Goal: Information Seeking & Learning: Learn about a topic

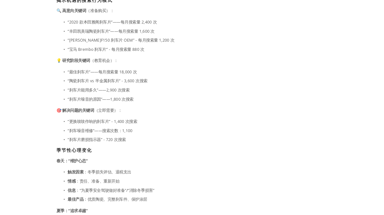
scroll to position [2519, 0]
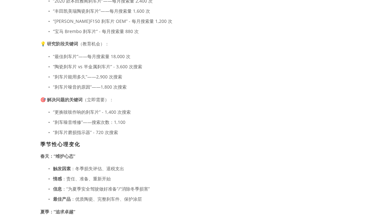
click at [212, 131] on p "“刹车片磨损指示器” - 720 次搜索" at bounding box center [158, 132] width 210 height 8
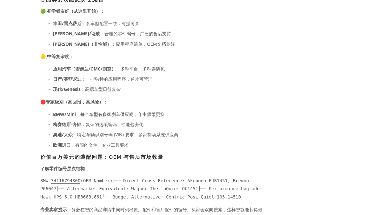
scroll to position [1635, 0]
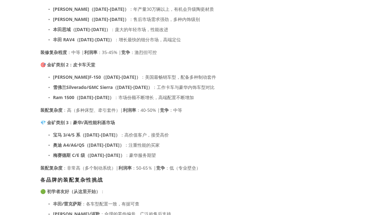
drag, startPoint x: 345, startPoint y: 158, endPoint x: 315, endPoint y: 15, distance: 145.8
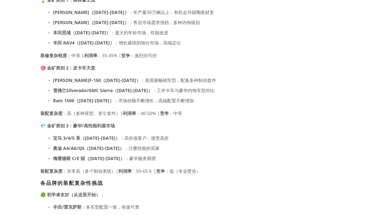
drag, startPoint x: 313, startPoint y: 44, endPoint x: 305, endPoint y: 194, distance: 150.0
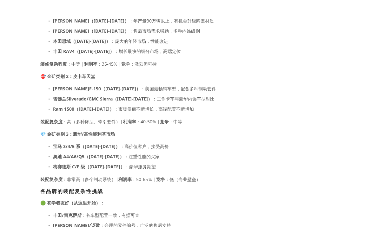
scroll to position [1700, 0]
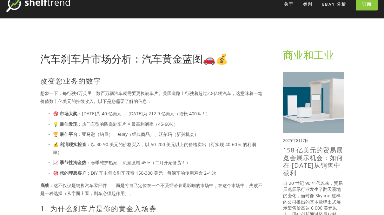
scroll to position [0, 0]
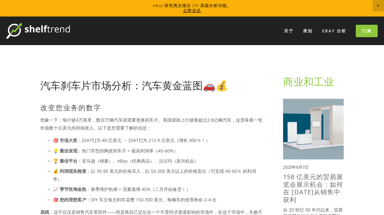
click at [37, 29] on img at bounding box center [37, 31] width 63 height 16
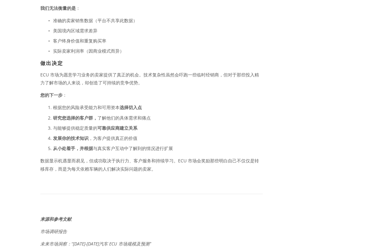
scroll to position [3075, 0]
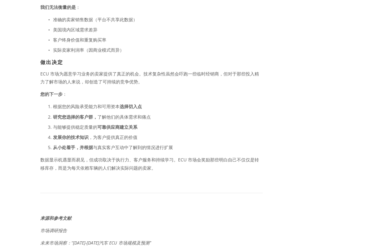
click at [242, 102] on p "根据您的风险承受能力和可用资本 选择切入点" at bounding box center [158, 106] width 210 height 8
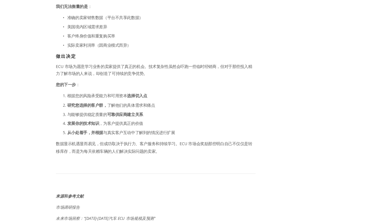
scroll to position [3101, 0]
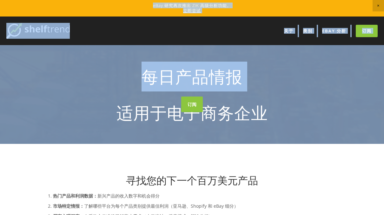
drag, startPoint x: 110, startPoint y: 121, endPoint x: 130, endPoint y: -42, distance: 163.3
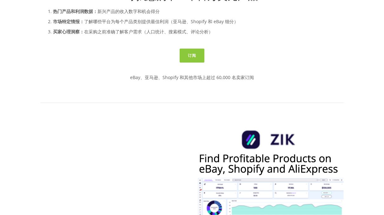
scroll to position [188, 0]
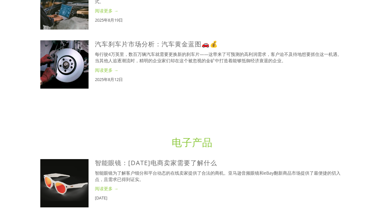
scroll to position [573, 0]
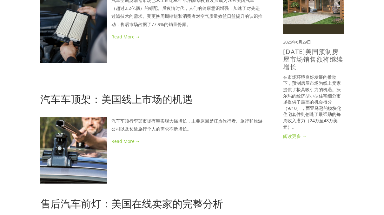
scroll to position [615, 0]
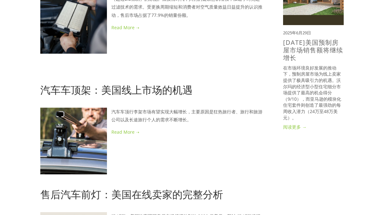
click at [197, 142] on div "阿贾·艾萨克 2025年8月24日 四驱轮胎买家的演变：从轮胎店到线上（以及卖家如何赢得销售） 阿贾·艾萨克 2025年8月24日 轮胎行业正在经历大规模的客…" at bounding box center [151, 108] width 222 height 1294
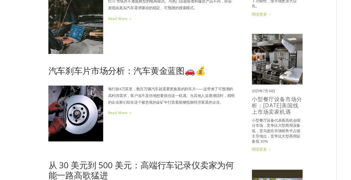
scroll to position [44, 0]
